Goal: Task Accomplishment & Management: Manage account settings

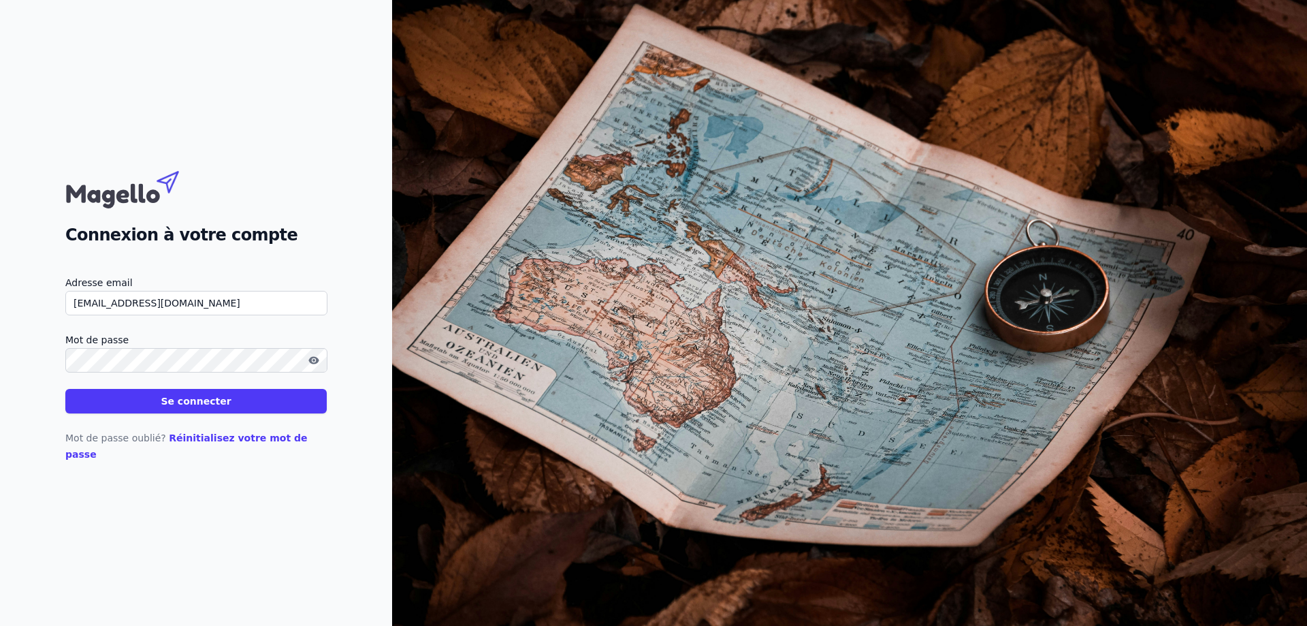
click at [191, 413] on button "Se connecter" at bounding box center [195, 401] width 261 height 25
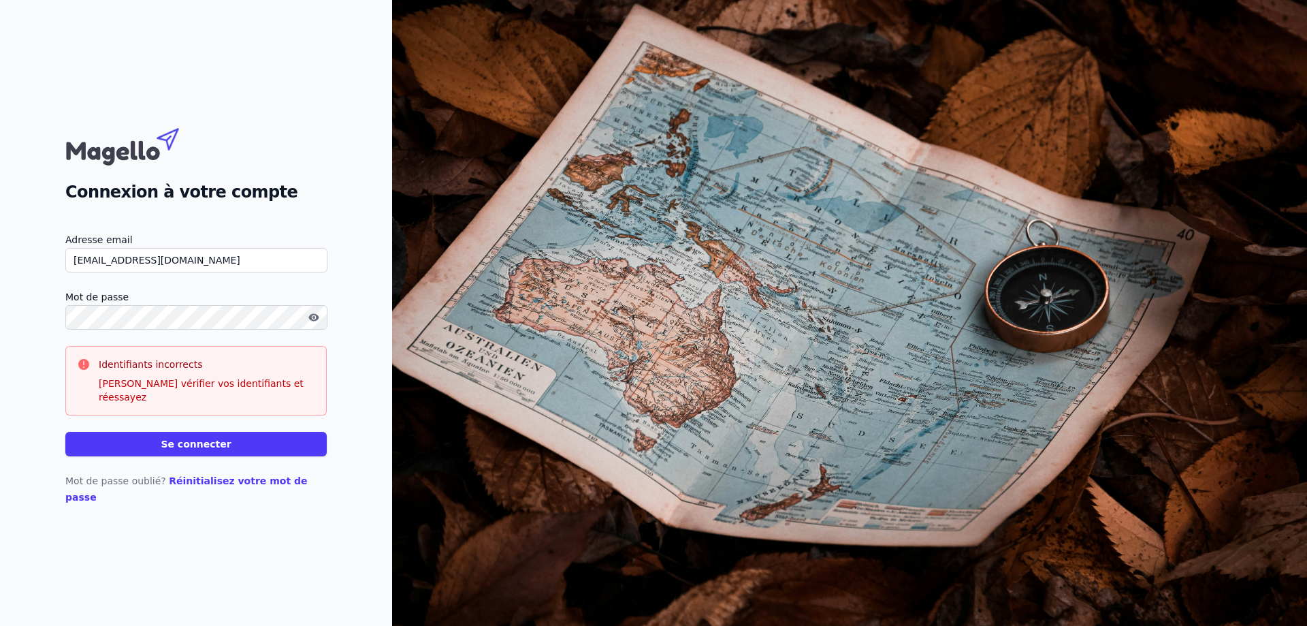
drag, startPoint x: 211, startPoint y: 278, endPoint x: 0, endPoint y: 265, distance: 211.5
click at [0, 271] on div "Connexion à votre compte Adresse email [EMAIL_ADDRESS][DOMAIN_NAME] Mot de pass…" at bounding box center [196, 313] width 392 height 626
type input "[EMAIL_ADDRESS][DOMAIN_NAME]"
click at [192, 452] on button "Se connecter" at bounding box center [195, 444] width 261 height 25
click at [199, 449] on button "Se connecter" at bounding box center [195, 444] width 261 height 25
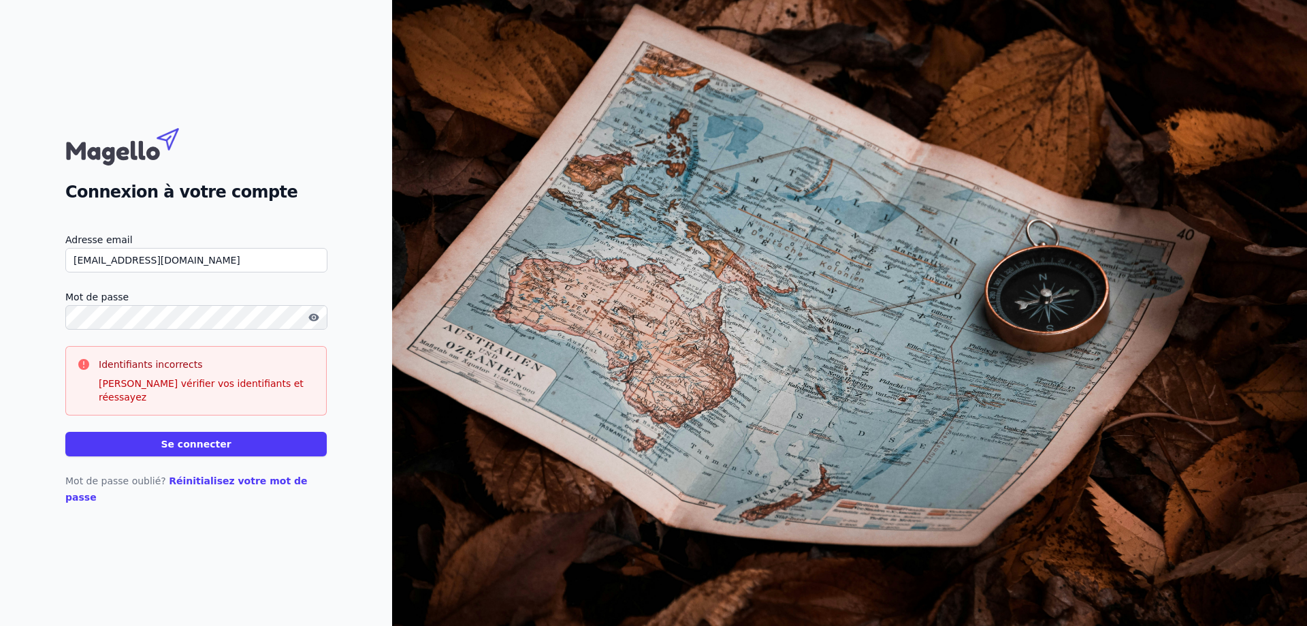
click at [307, 325] on button "button" at bounding box center [314, 317] width 22 height 16
click at [0, 310] on div "Connexion à votre compte Adresse email [EMAIL_ADDRESS][DOMAIN_NAME] Mot de pass…" at bounding box center [196, 313] width 392 height 626
click at [184, 445] on button "Se connecter" at bounding box center [195, 444] width 261 height 25
click at [229, 452] on button "Se connecter" at bounding box center [195, 444] width 261 height 25
click at [181, 442] on button "Se connecter" at bounding box center [195, 444] width 261 height 25
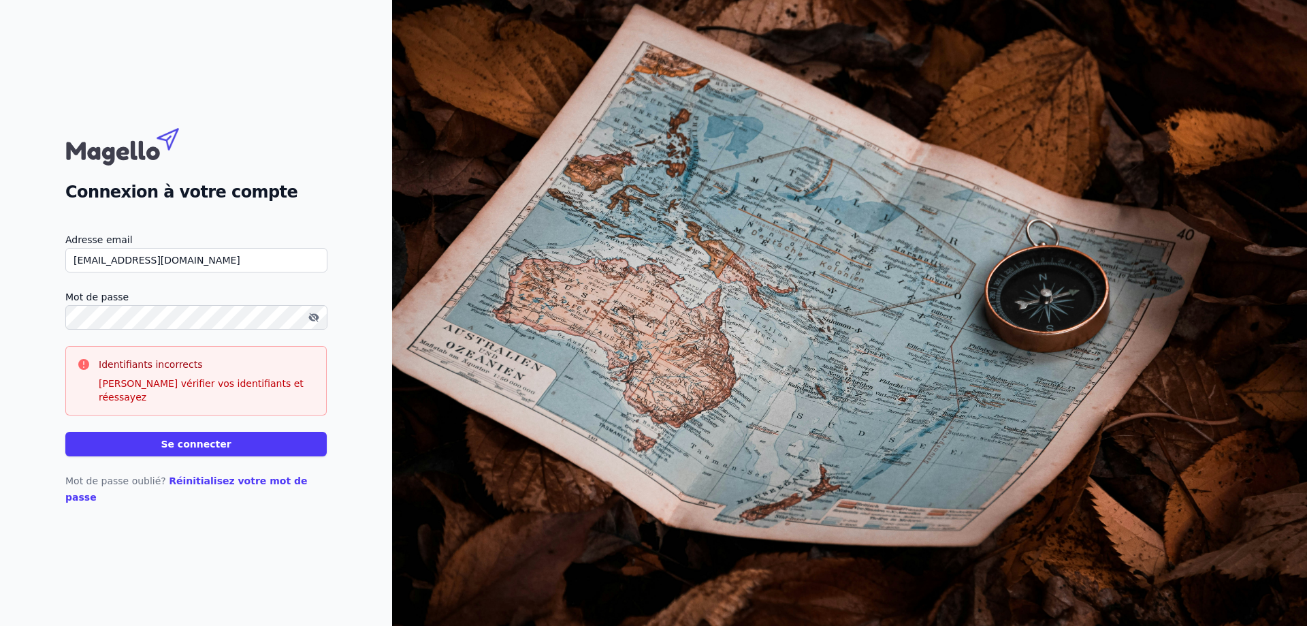
click at [202, 268] on input "[EMAIL_ADDRESS][DOMAIN_NAME]" at bounding box center [196, 260] width 262 height 25
click at [291, 172] on div "Connexion à votre compte" at bounding box center [195, 162] width 261 height 83
click at [198, 478] on link "Réinitialisez votre mot de passe" at bounding box center [186, 488] width 242 height 27
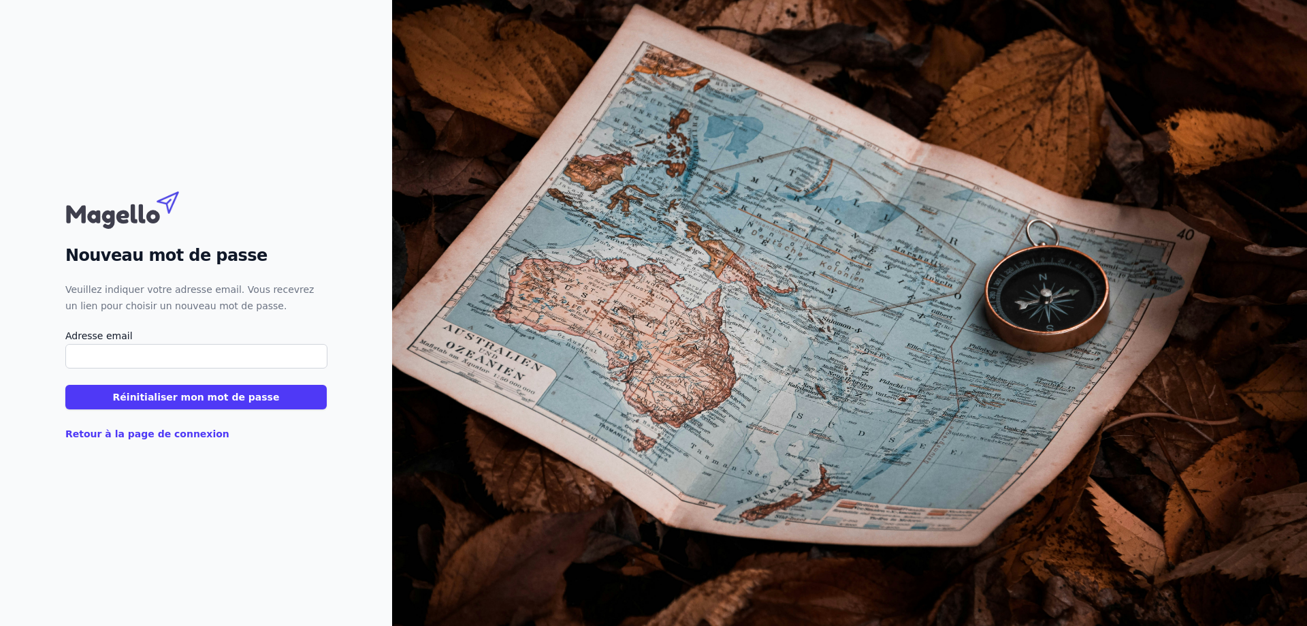
click at [130, 350] on input "Adresse email" at bounding box center [196, 356] width 262 height 25
type input "[EMAIL_ADDRESS][DOMAIN_NAME]"
click at [178, 389] on button "Réinitialiser mon mot de passe" at bounding box center [195, 397] width 261 height 25
